Goal: Task Accomplishment & Management: Use online tool/utility

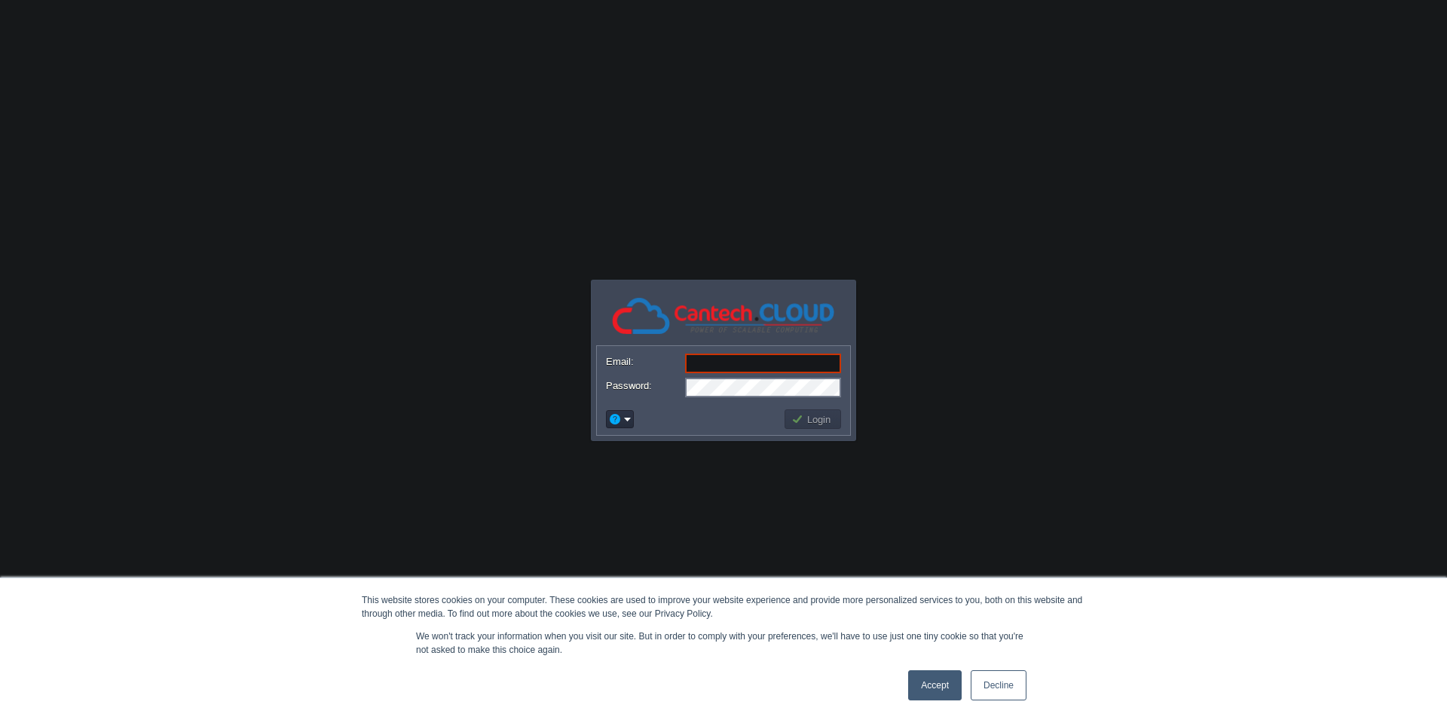
type input "[PERSON_NAME][EMAIL_ADDRESS][DOMAIN_NAME]"
click at [925, 684] on link "Accept" at bounding box center [935, 685] width 54 height 30
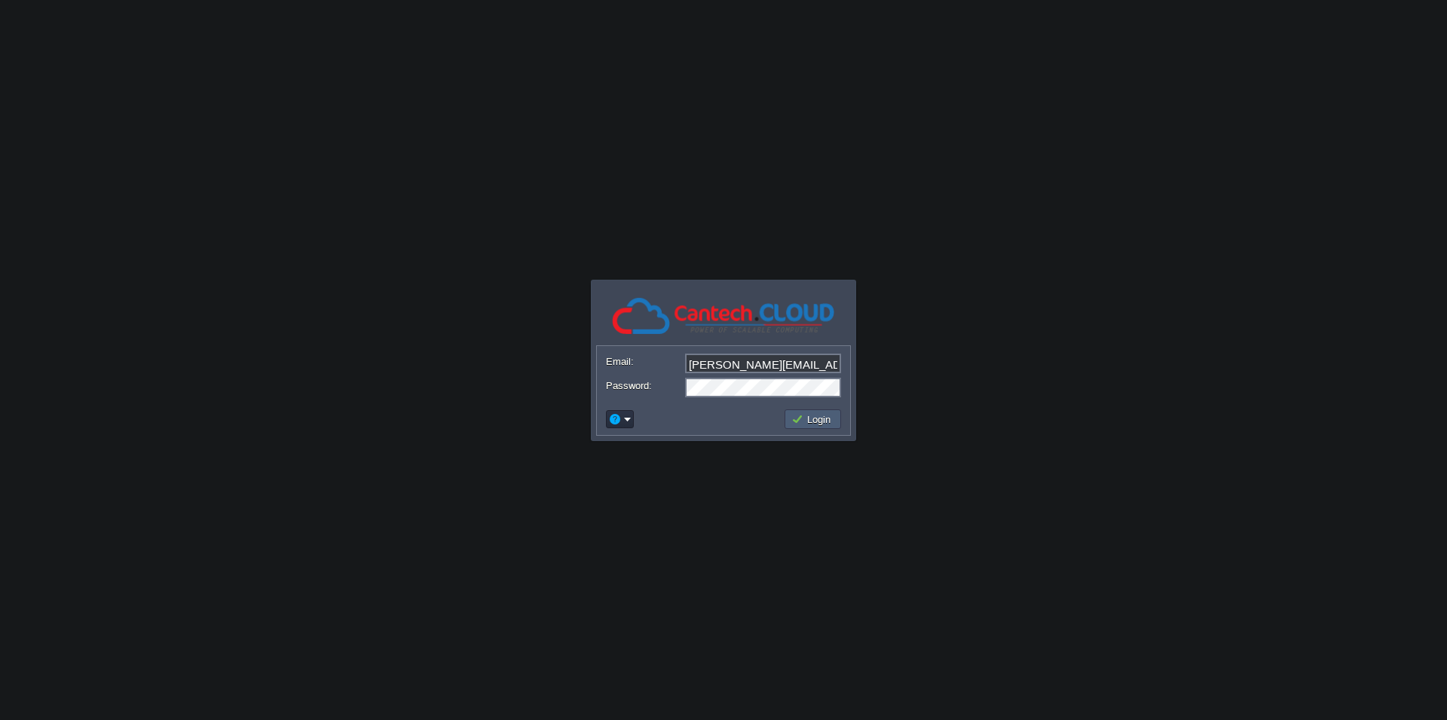
click at [803, 412] on button "Login" at bounding box center [813, 419] width 44 height 14
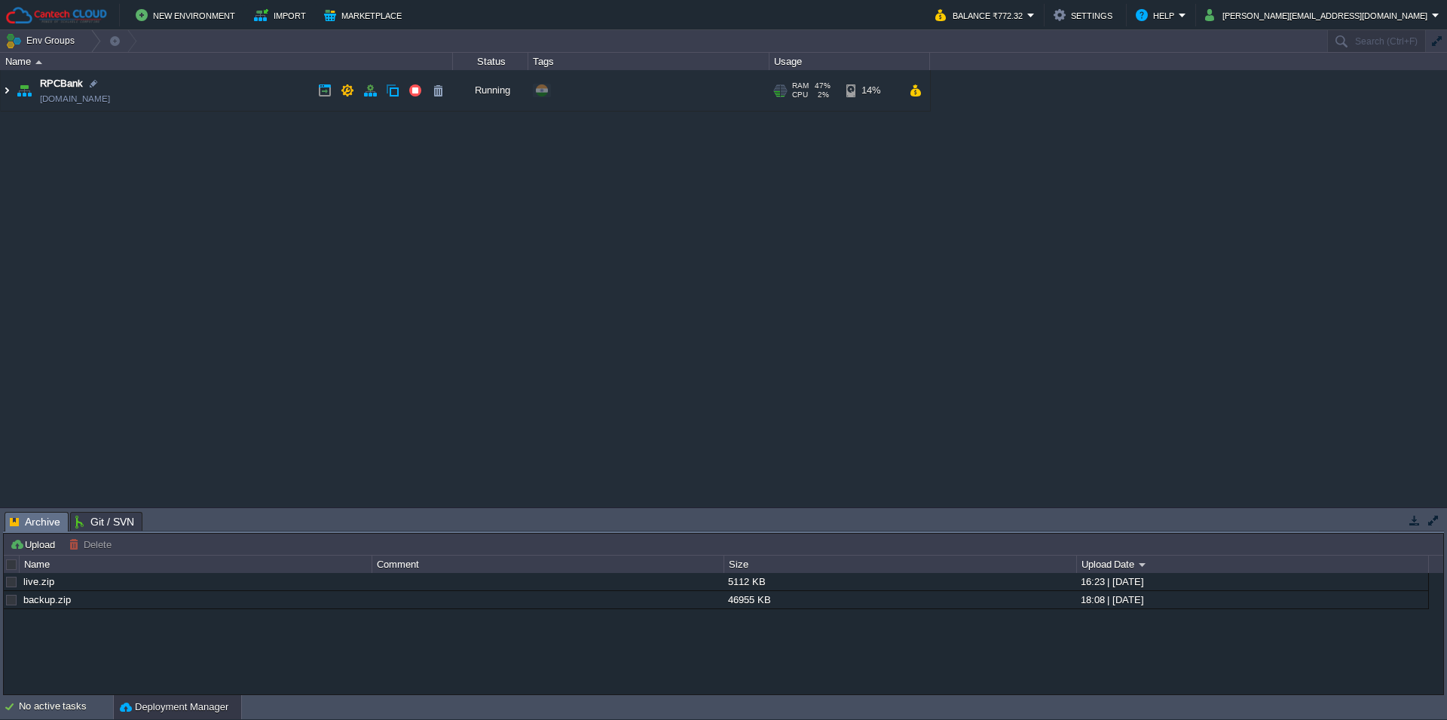
click at [8, 87] on img at bounding box center [7, 90] width 12 height 41
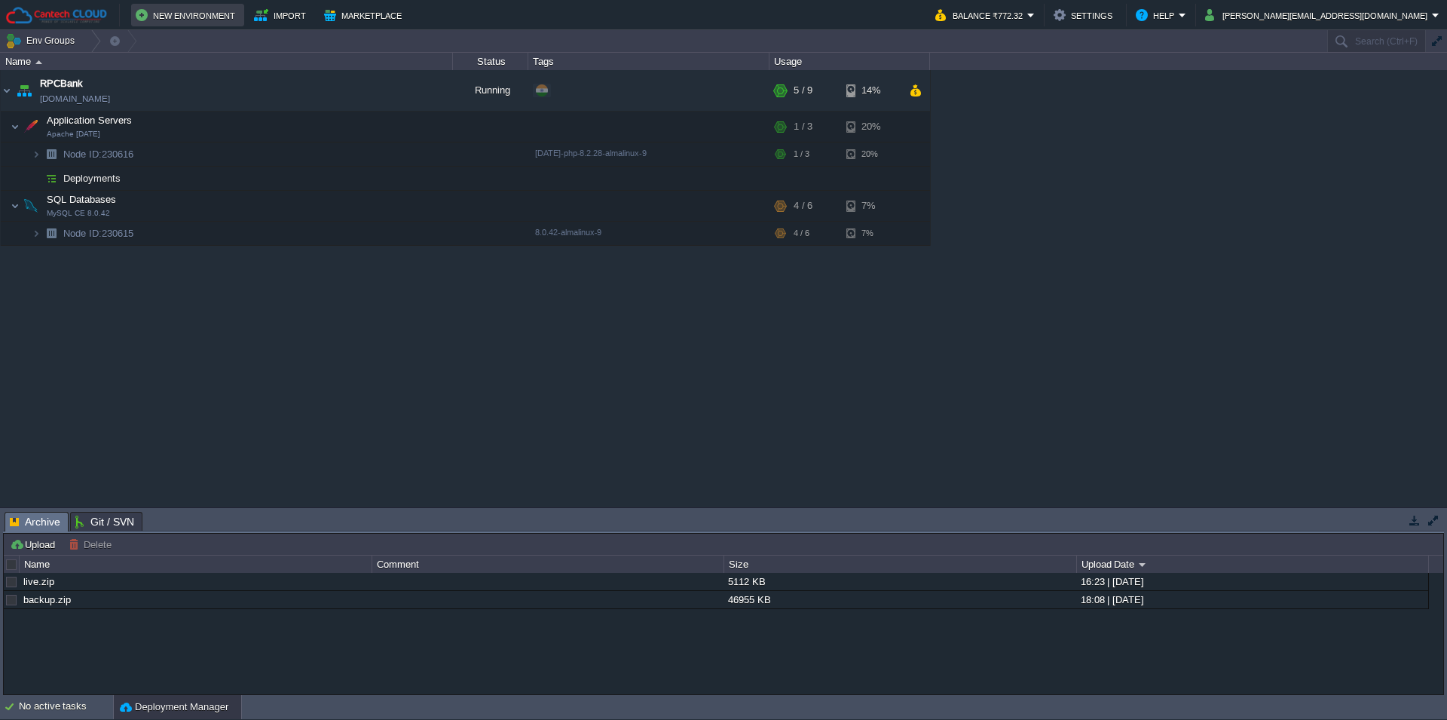
click at [206, 13] on button "New Environment" at bounding box center [188, 15] width 104 height 18
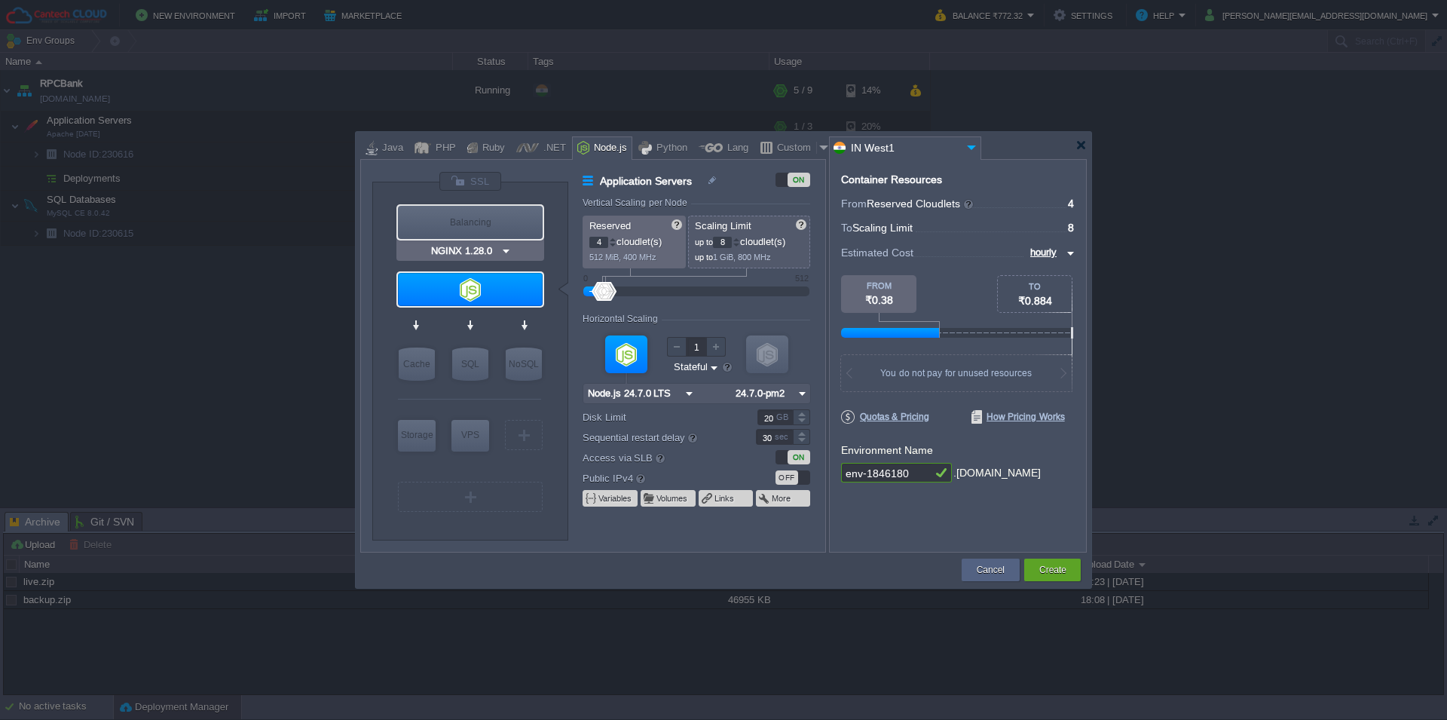
click at [489, 225] on div "Balancing" at bounding box center [470, 222] width 145 height 33
type input "Load Balancer"
type input "1"
type input "4"
type input "NGINX 1.28.0"
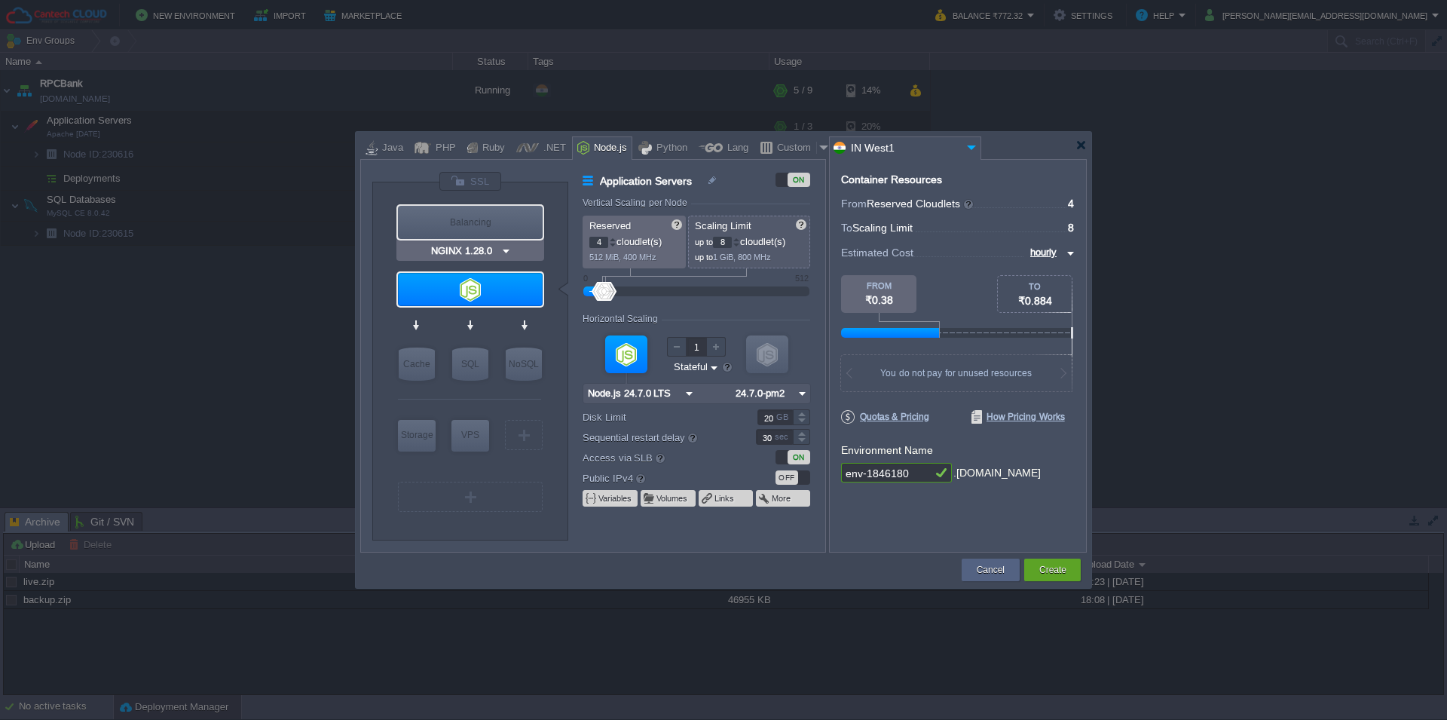
type input "1.28.0-almalin..."
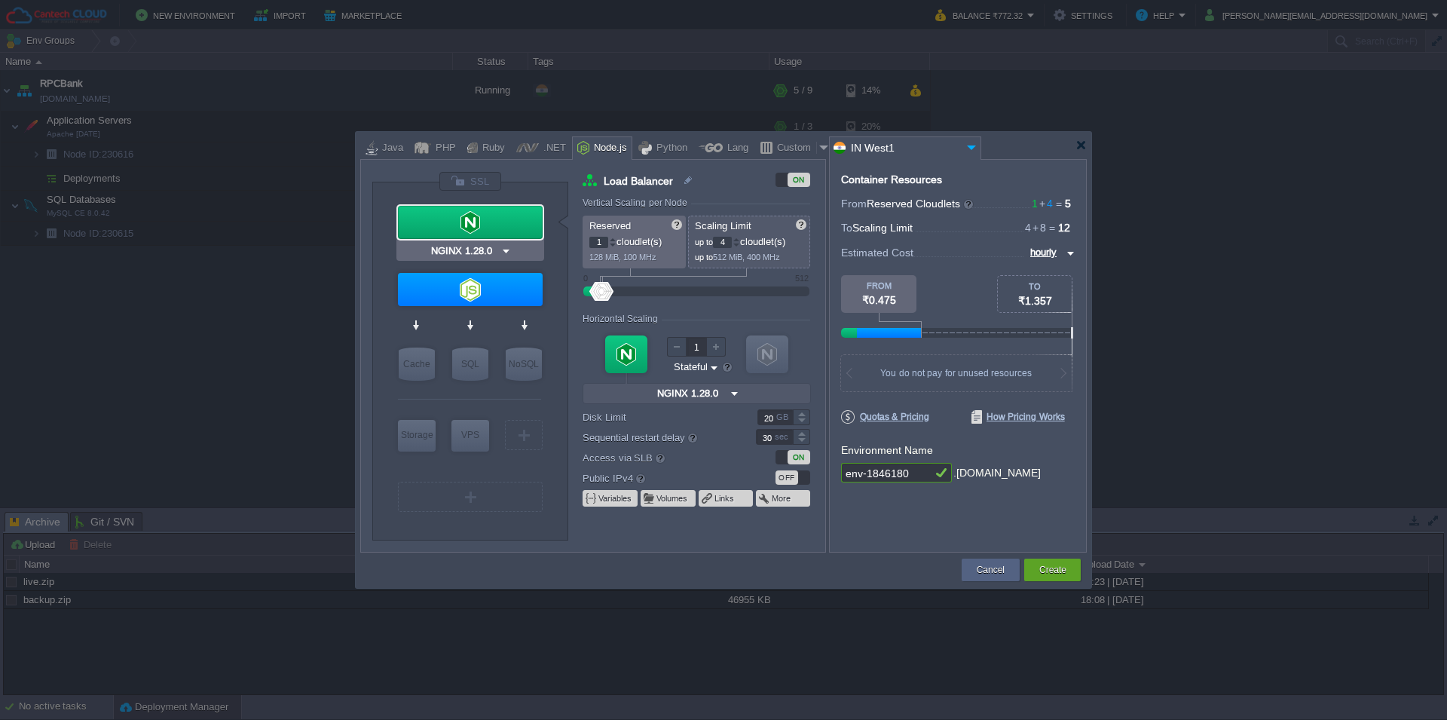
type input "Couchbase CE 7.1.1"
click at [1041, 558] on div "Create" at bounding box center [1053, 569] width 34 height 23
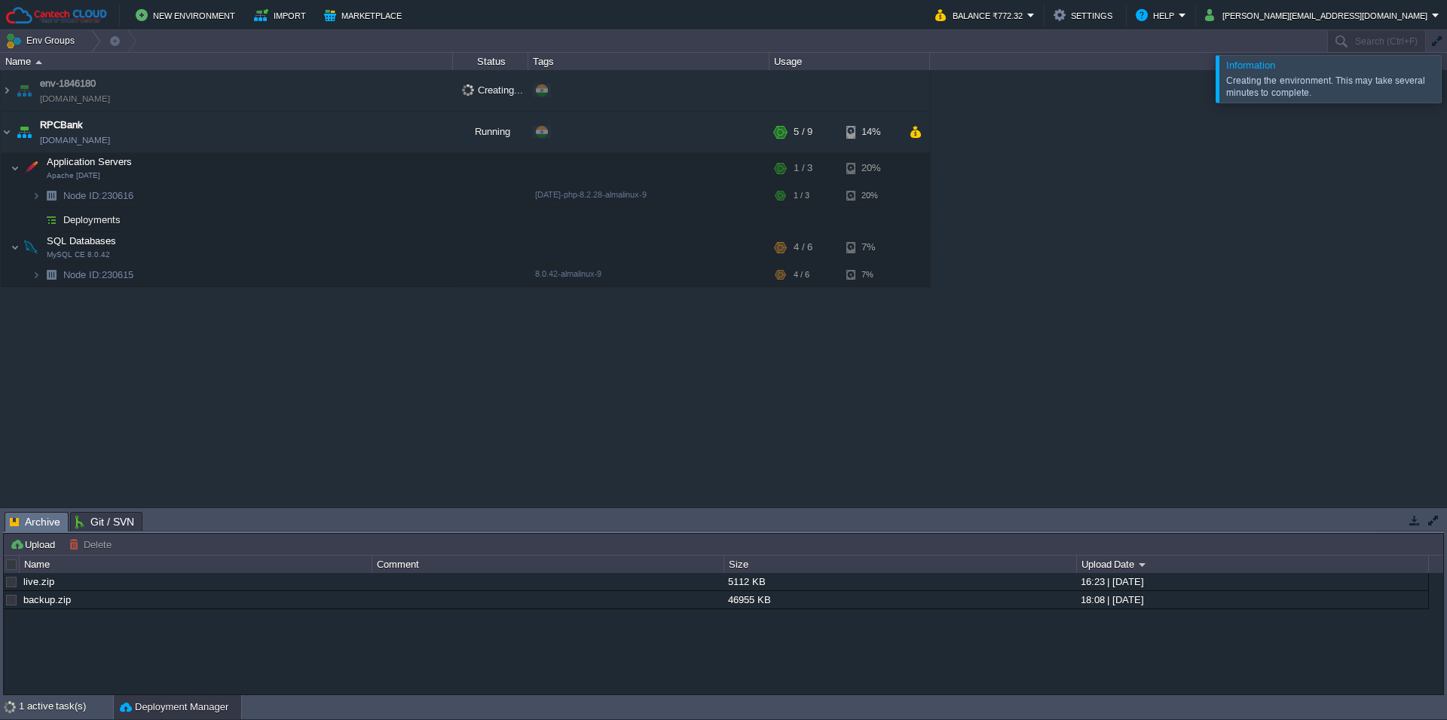
click at [325, 87] on td "env-1846180 [DOMAIN_NAME]" at bounding box center [227, 90] width 452 height 41
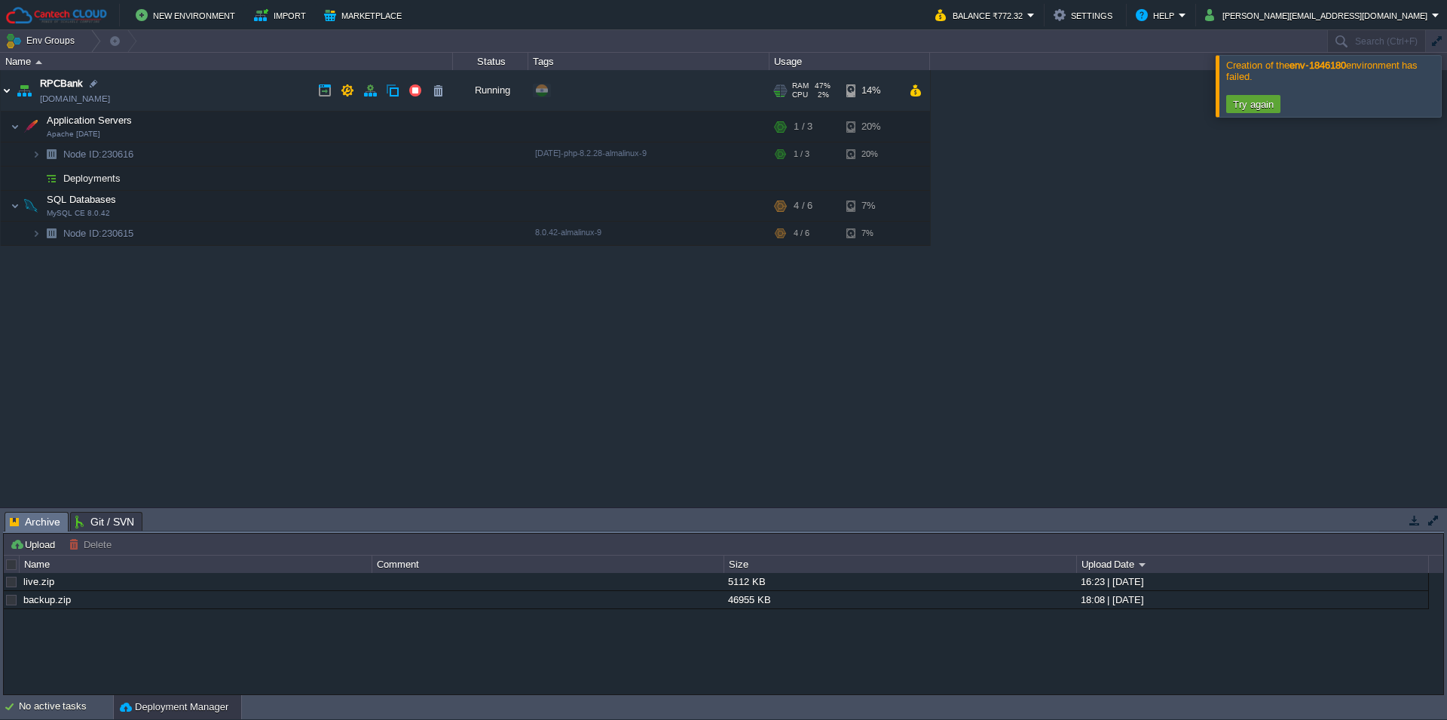
click at [8, 87] on img at bounding box center [7, 90] width 12 height 41
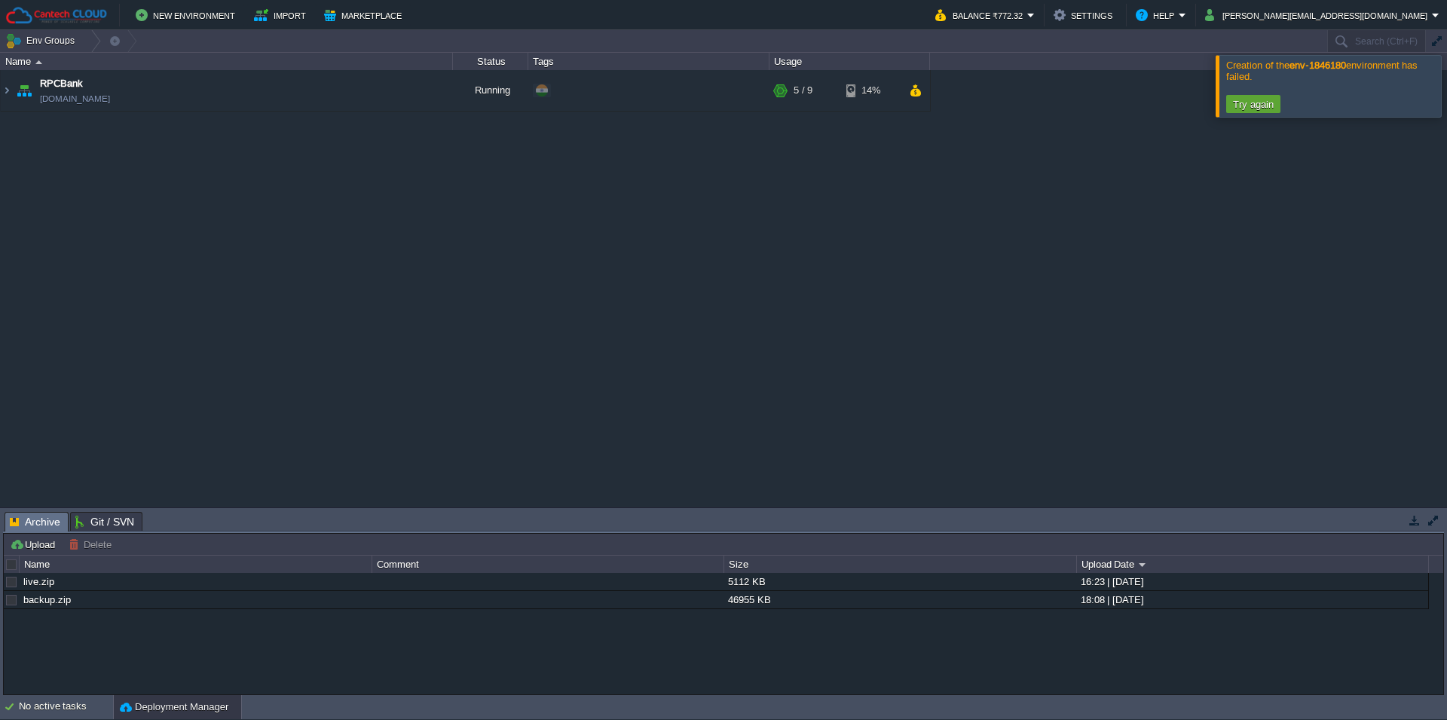
click at [1446, 93] on div at bounding box center [1465, 85] width 0 height 61
